Goal: Check status: Check status

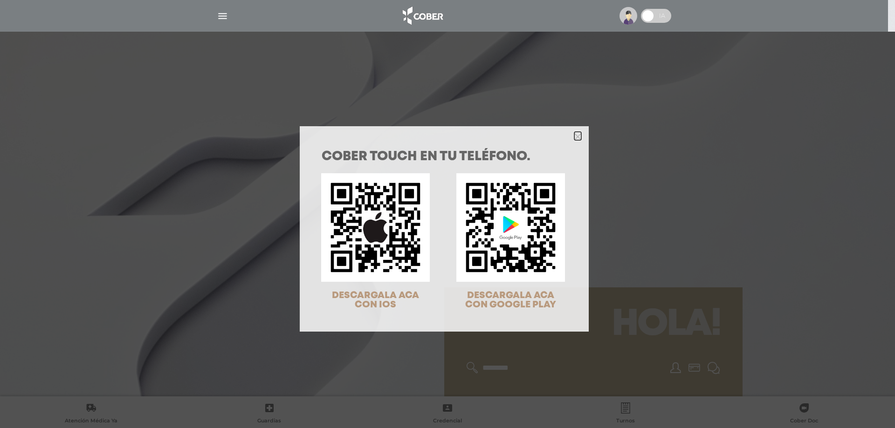
click at [575, 139] on icon "Close" at bounding box center [577, 136] width 7 height 7
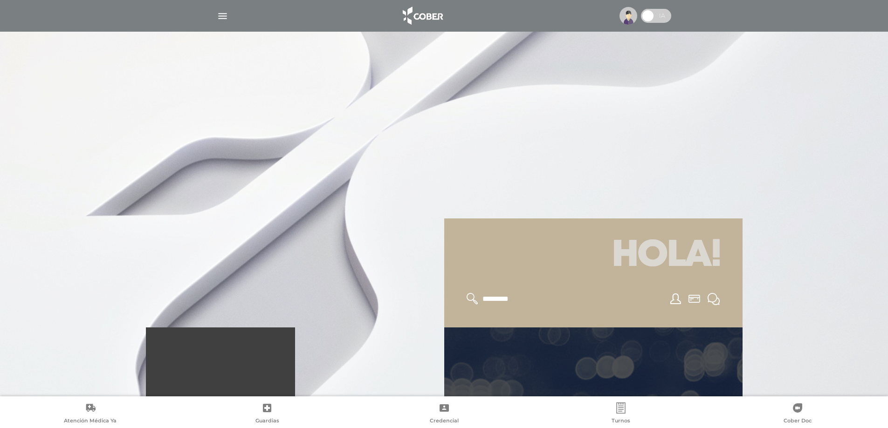
scroll to position [233, 0]
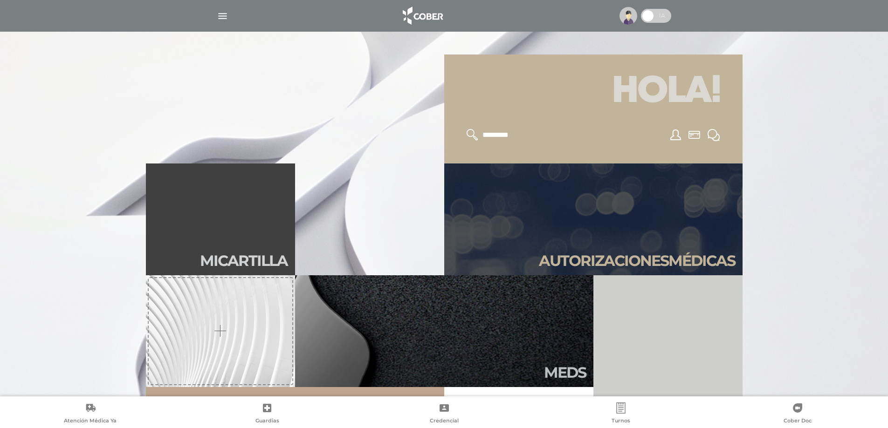
click at [628, 261] on h2 "Autori zaciones médicas" at bounding box center [637, 261] width 196 height 18
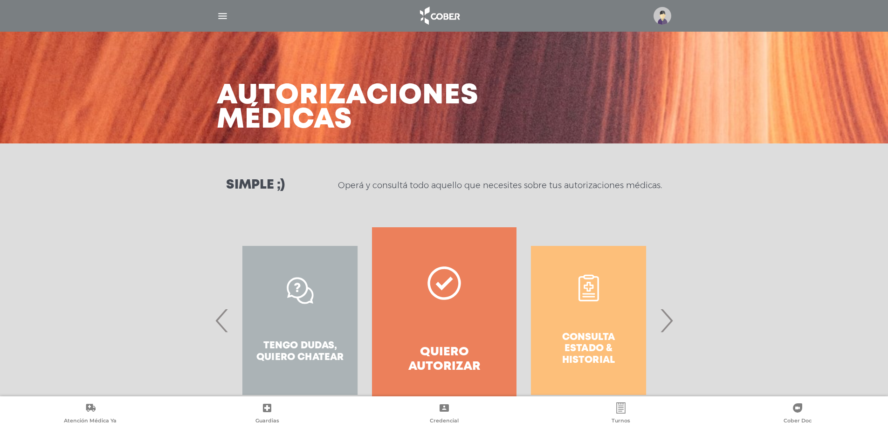
click at [662, 321] on span "›" at bounding box center [666, 320] width 18 height 50
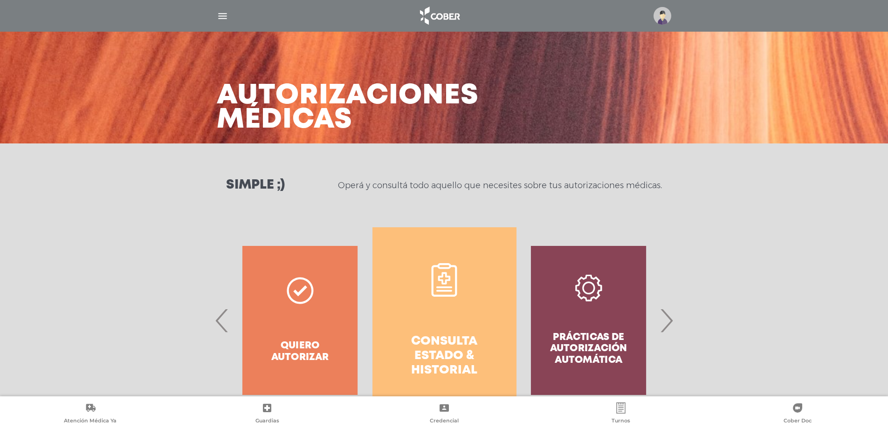
click at [448, 315] on link "Consulta estado & historial" at bounding box center [444, 320] width 144 height 186
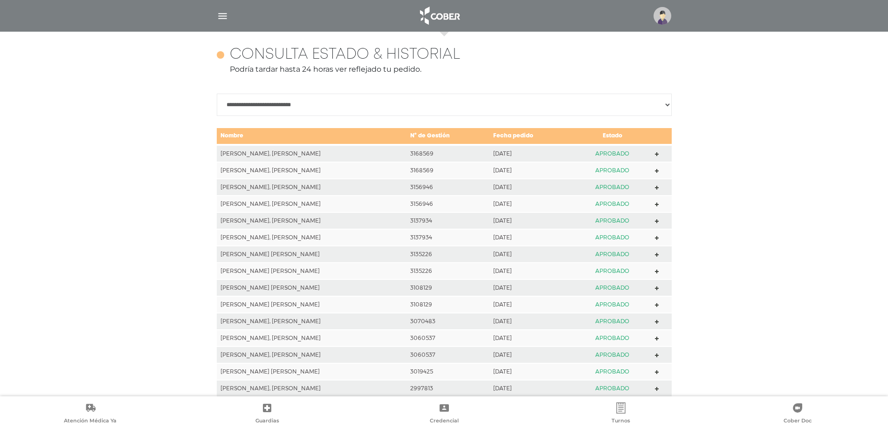
scroll to position [414, 0]
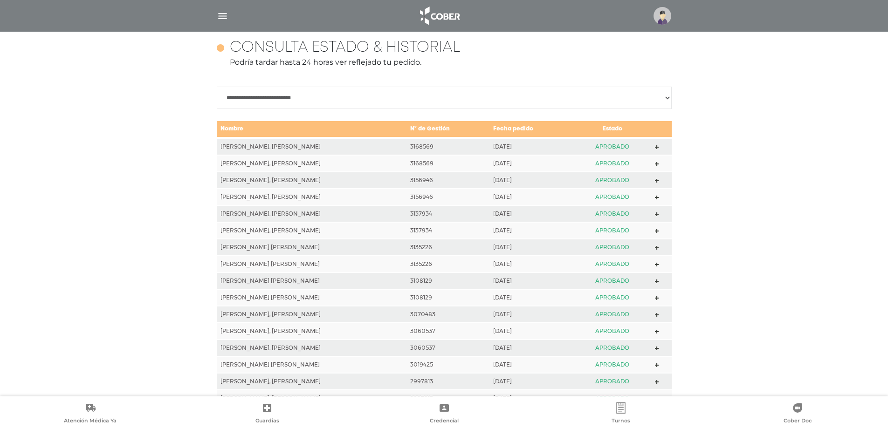
click at [656, 145] on icon at bounding box center [657, 147] width 4 height 4
click at [655, 164] on icon at bounding box center [657, 164] width 4 height 4
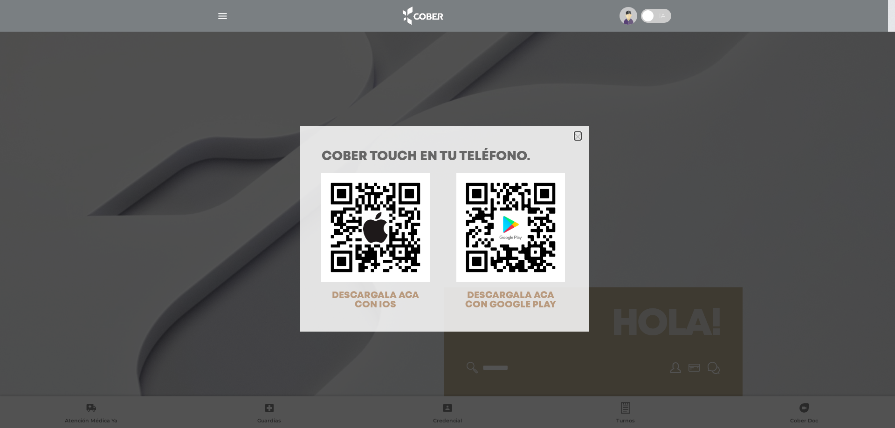
click at [574, 137] on icon "Close" at bounding box center [577, 136] width 7 height 7
